Goal: Task Accomplishment & Management: Manage account settings

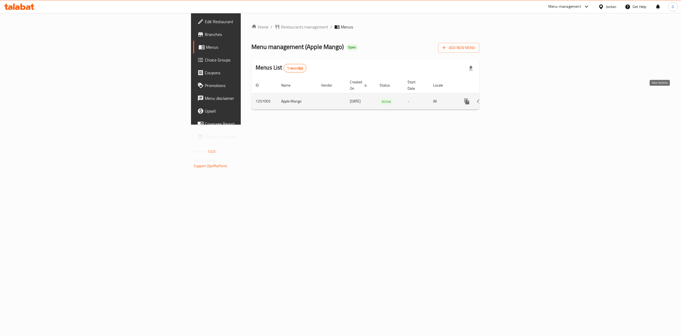
click at [509, 98] on icon "enhanced table" at bounding box center [505, 101] width 6 height 6
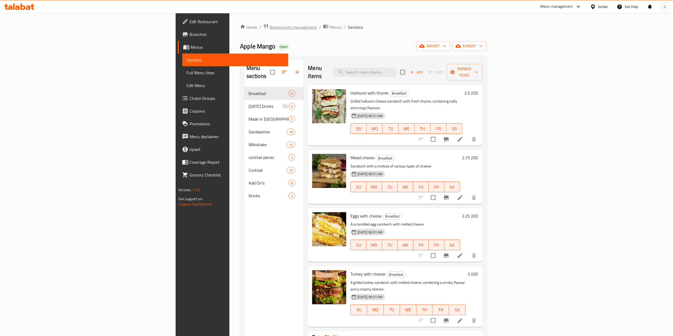
click at [270, 24] on span "Restaurants management" at bounding box center [293, 27] width 47 height 6
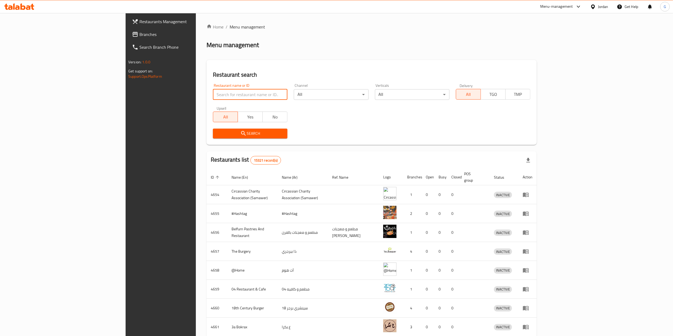
click at [213, 95] on input "search" at bounding box center [250, 94] width 75 height 11
type input "cozy pizza"
click at [213, 129] on button "Search" at bounding box center [250, 134] width 75 height 10
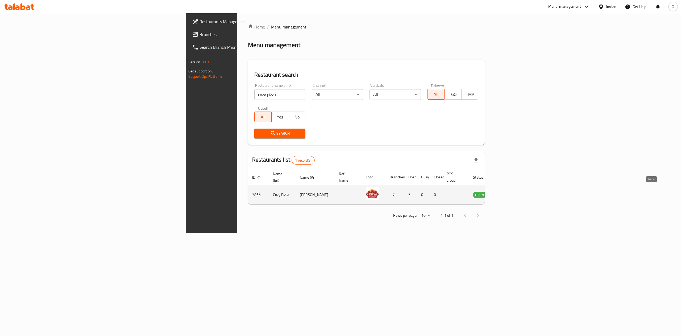
click at [506, 194] on icon "enhanced table" at bounding box center [506, 195] width 2 height 2
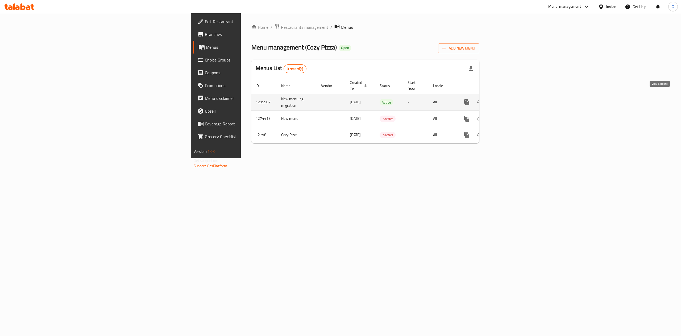
click at [512, 96] on link "enhanced table" at bounding box center [505, 102] width 13 height 13
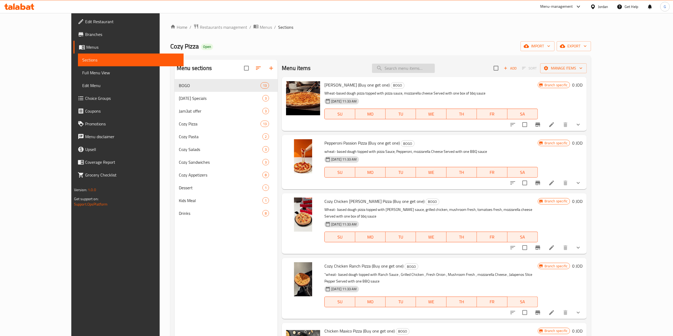
click at [428, 67] on input "search" at bounding box center [403, 68] width 63 height 9
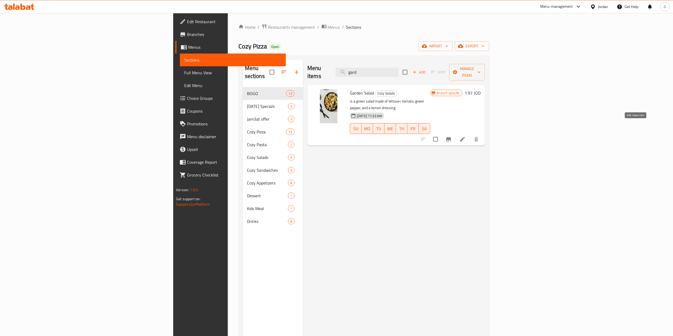
type input "gard"
click at [466, 136] on icon at bounding box center [462, 139] width 6 height 6
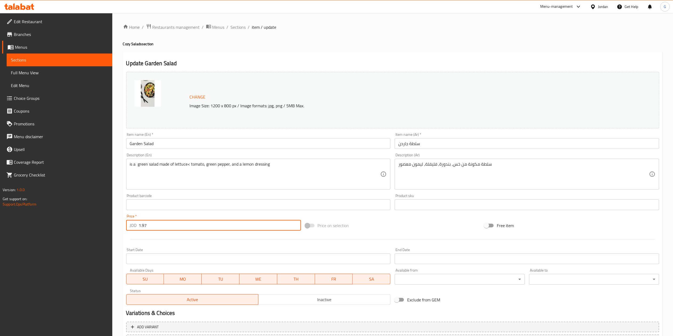
click at [175, 229] on input "1.97" at bounding box center [220, 225] width 162 height 11
type input "2.8"
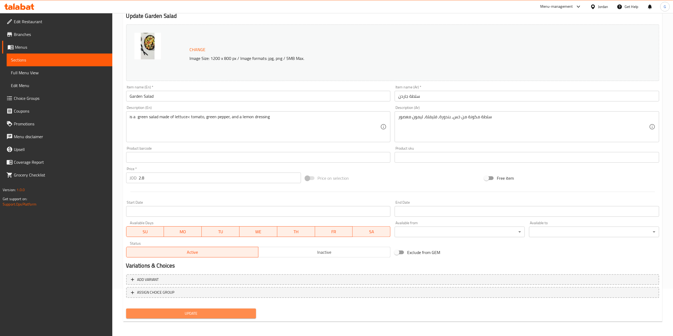
click at [211, 310] on span "Update" at bounding box center [191, 313] width 122 height 7
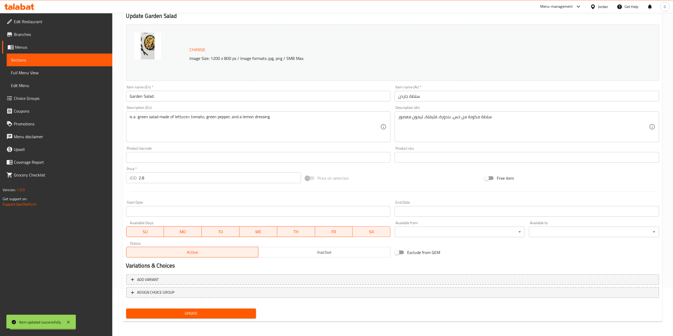
scroll to position [0, 0]
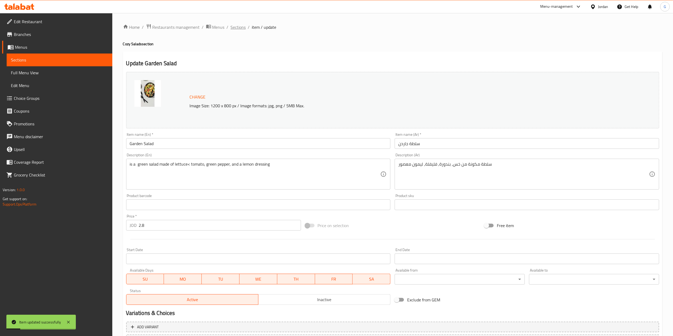
click at [239, 27] on span "Sections" at bounding box center [238, 27] width 15 height 6
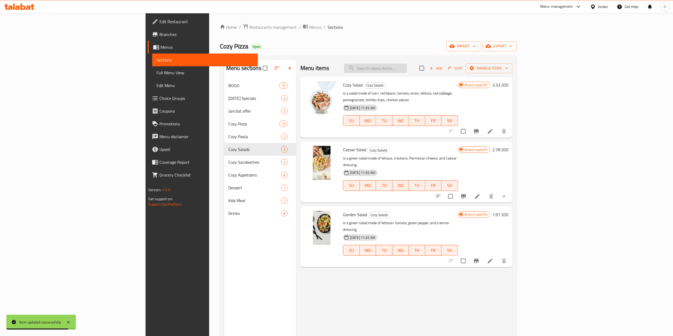
click at [407, 71] on input "search" at bounding box center [375, 68] width 63 height 9
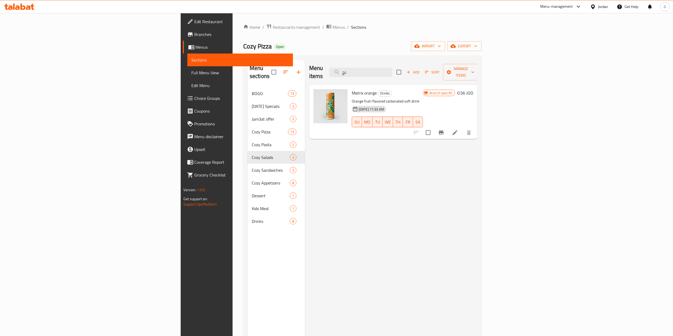
type input "ن"
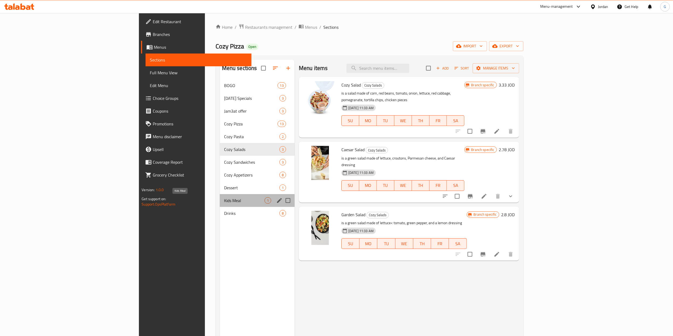
click at [224, 202] on span "Kids Meal" at bounding box center [244, 200] width 40 height 6
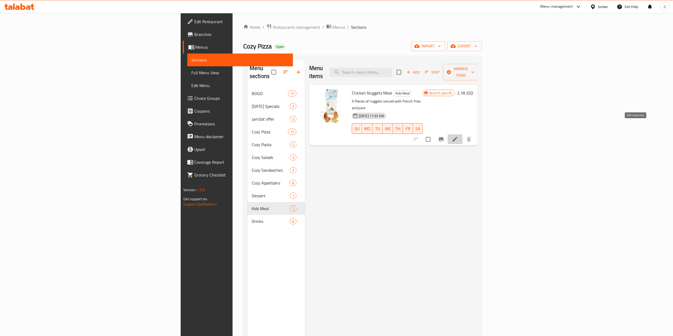
click at [458, 136] on icon at bounding box center [455, 139] width 6 height 6
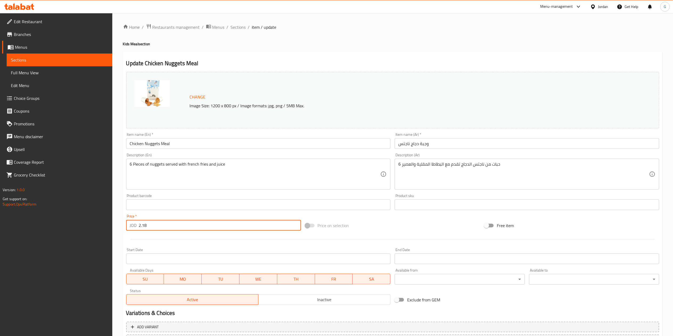
click at [156, 225] on input "2.18" at bounding box center [220, 225] width 162 height 11
type input "2.22"
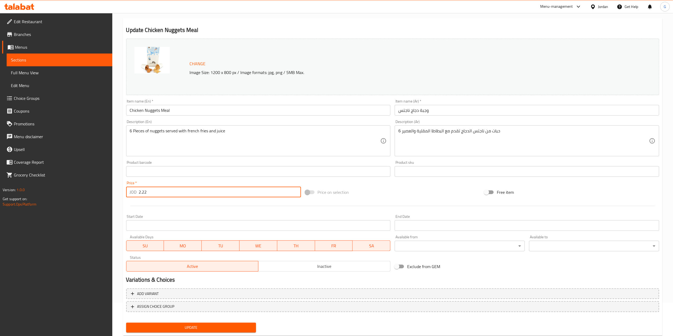
scroll to position [47, 0]
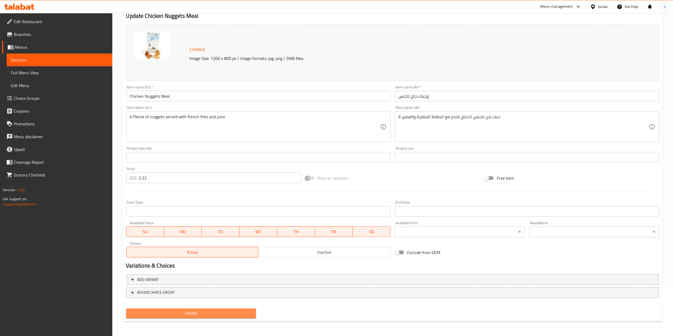
click at [212, 310] on span "Update" at bounding box center [191, 313] width 122 height 7
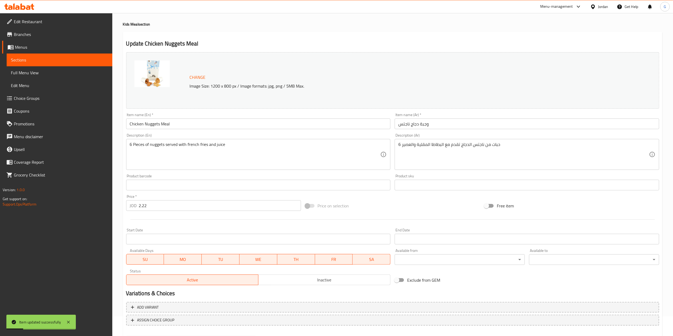
scroll to position [0, 0]
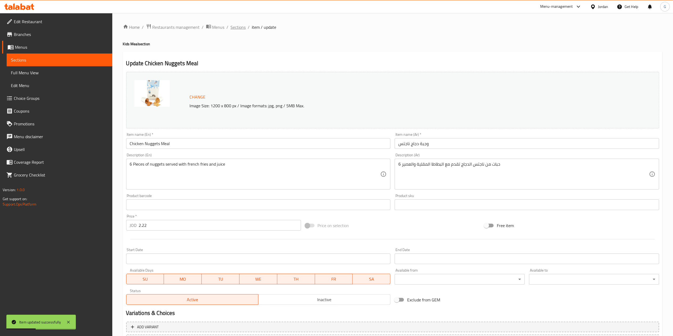
click at [235, 26] on span "Sections" at bounding box center [238, 27] width 15 height 6
